Goal: Information Seeking & Learning: Find specific page/section

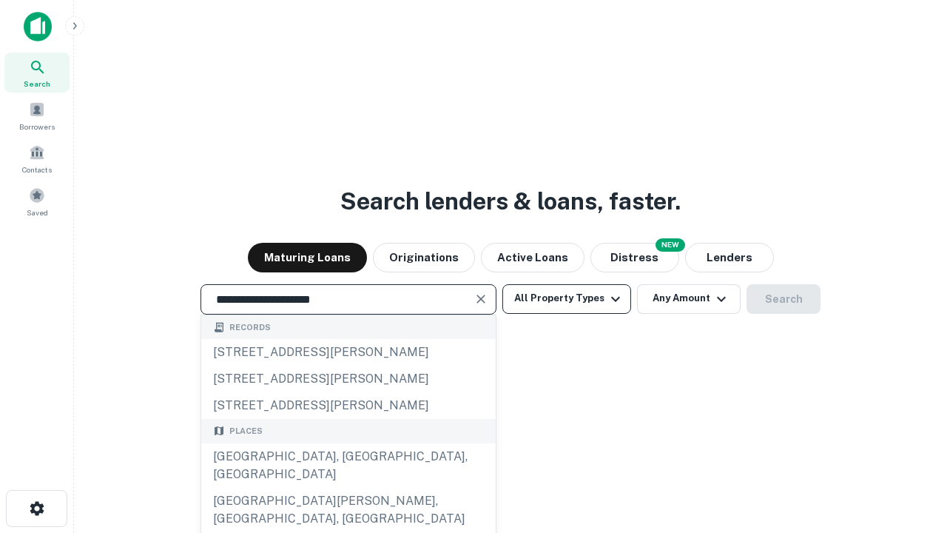
click at [348, 487] on div "[GEOGRAPHIC_DATA], [GEOGRAPHIC_DATA], [GEOGRAPHIC_DATA]" at bounding box center [348, 465] width 294 height 44
click at [567, 298] on button "All Property Types" at bounding box center [566, 299] width 129 height 30
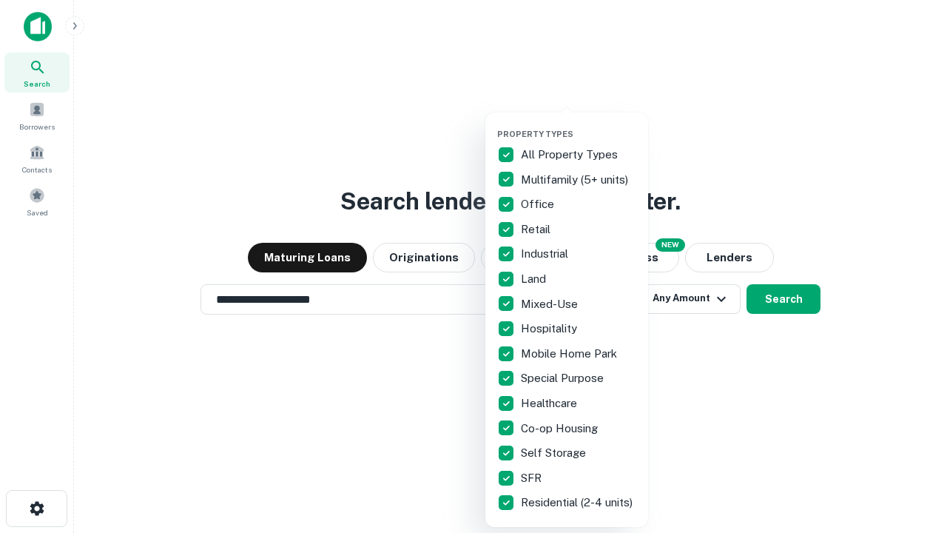
type input "**********"
click at [578, 124] on button "button" at bounding box center [578, 124] width 163 height 1
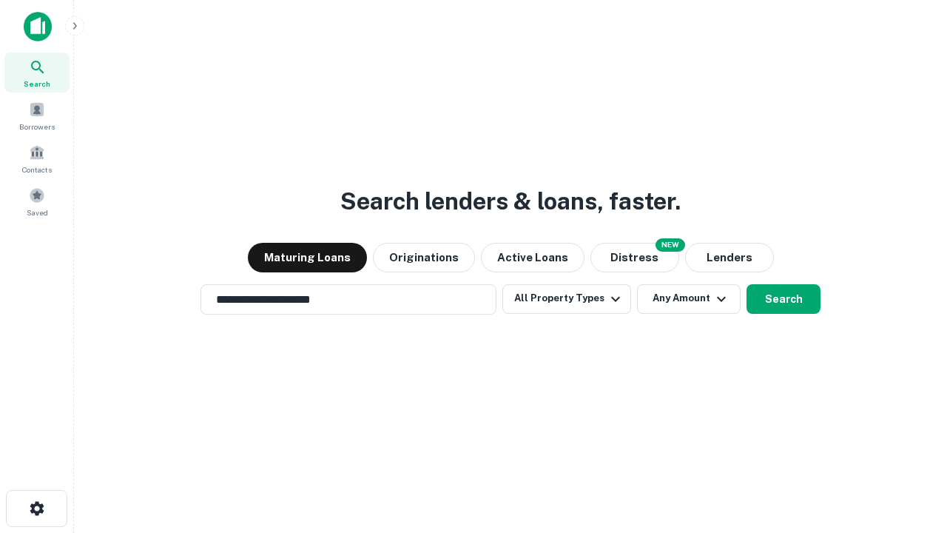
scroll to position [23, 0]
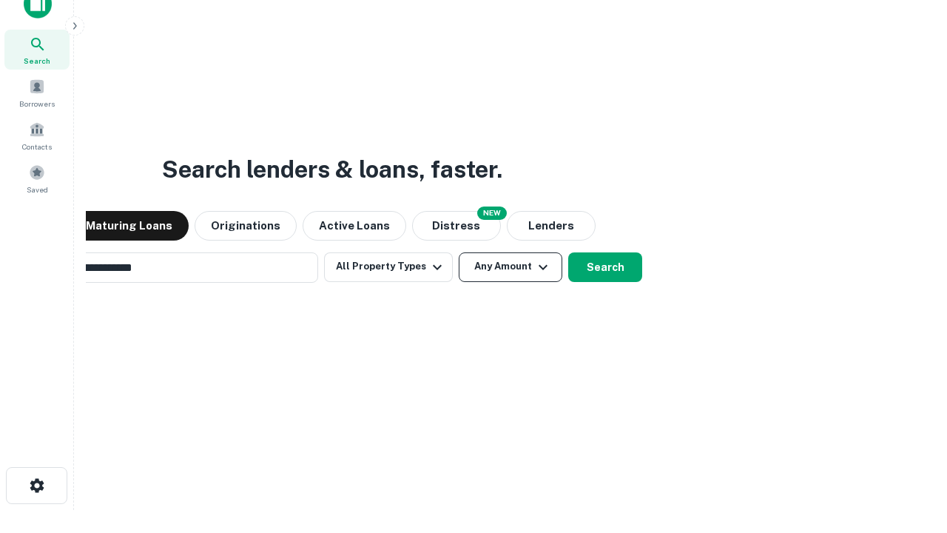
click at [459, 252] on button "Any Amount" at bounding box center [511, 267] width 104 height 30
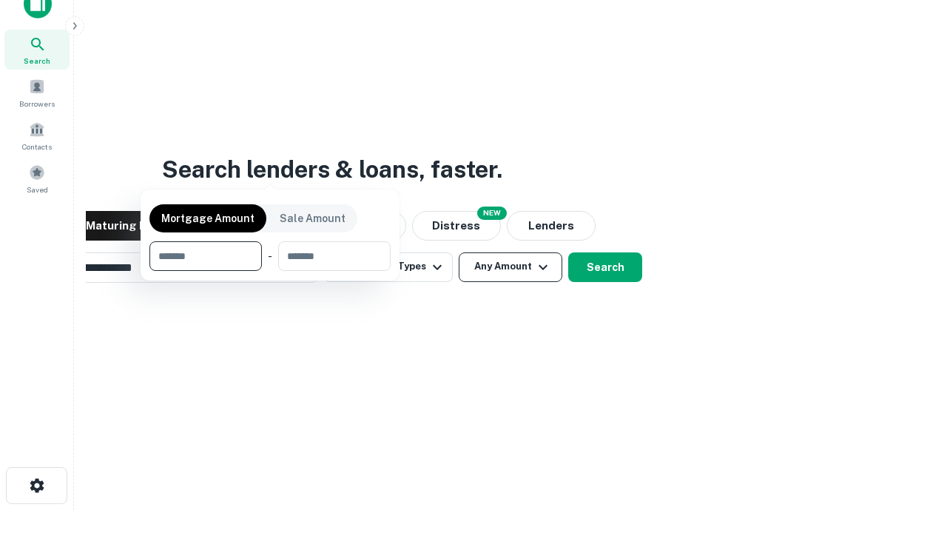
scroll to position [24, 0]
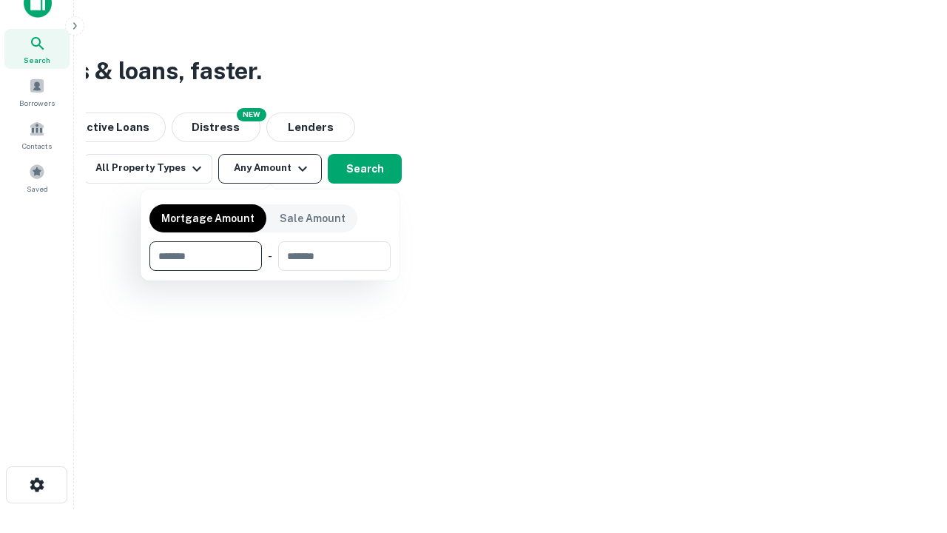
type input "*******"
click at [270, 271] on button "button" at bounding box center [269, 271] width 241 height 1
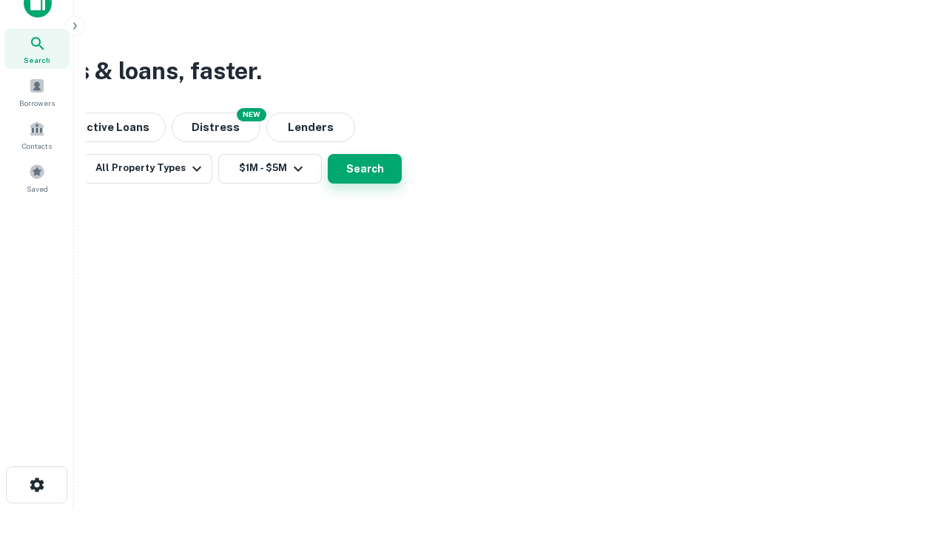
click at [402, 183] on button "Search" at bounding box center [365, 169] width 74 height 30
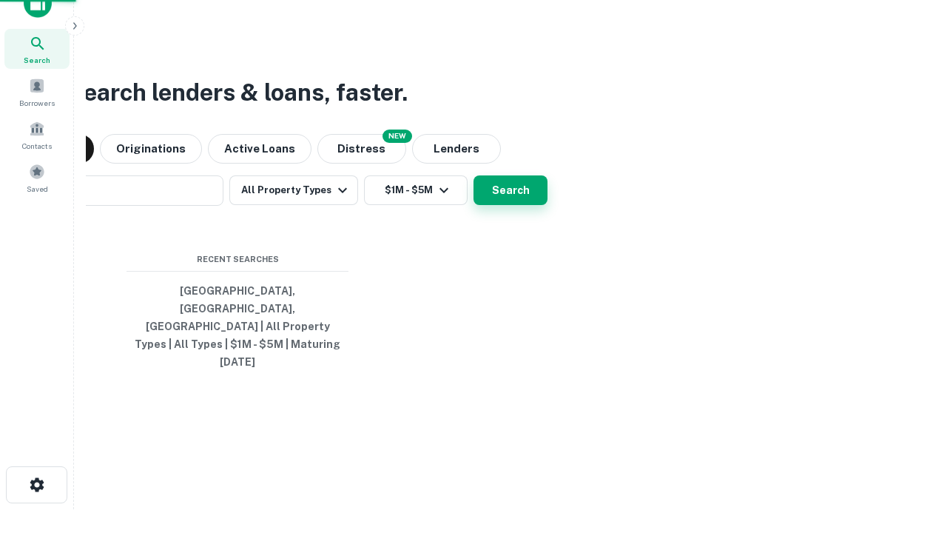
scroll to position [23, 0]
